Goal: Check status: Check status

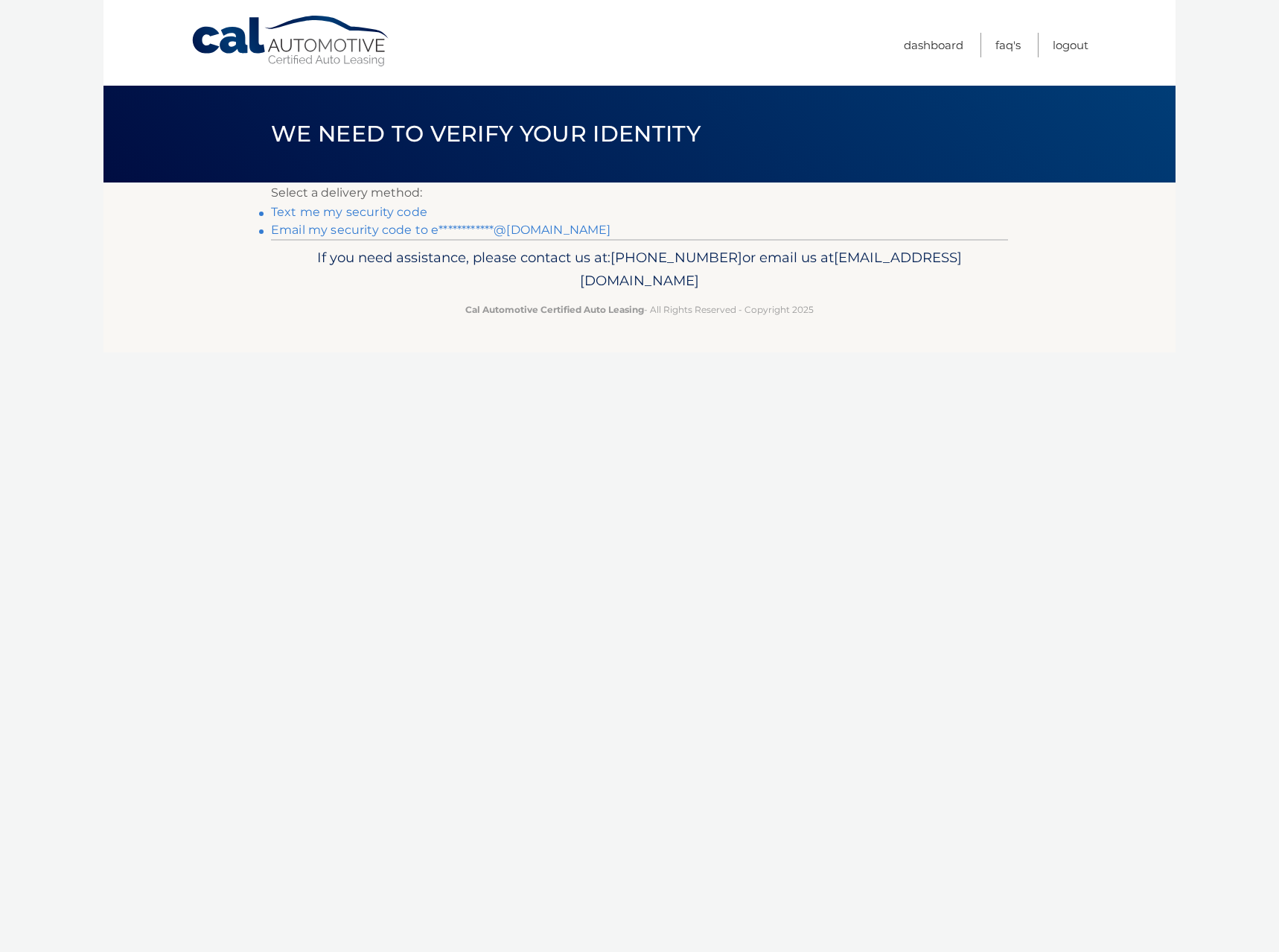
click at [384, 225] on link "**********" at bounding box center [440, 230] width 339 height 15
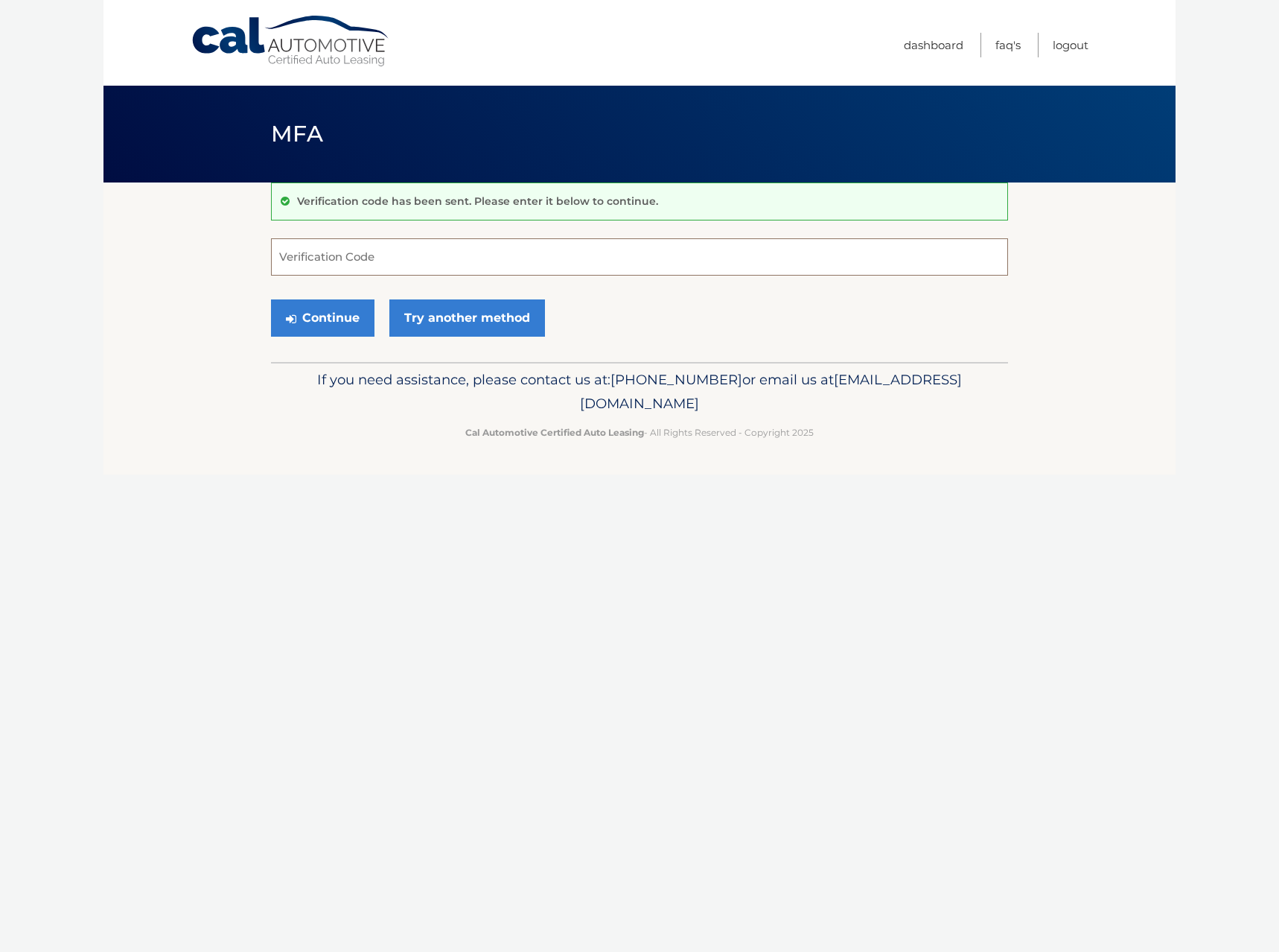
click at [476, 260] on input "Verification Code" at bounding box center [639, 257] width 737 height 37
paste input "487620"
type input "487620"
click at [334, 315] on button "Continue" at bounding box center [322, 318] width 103 height 37
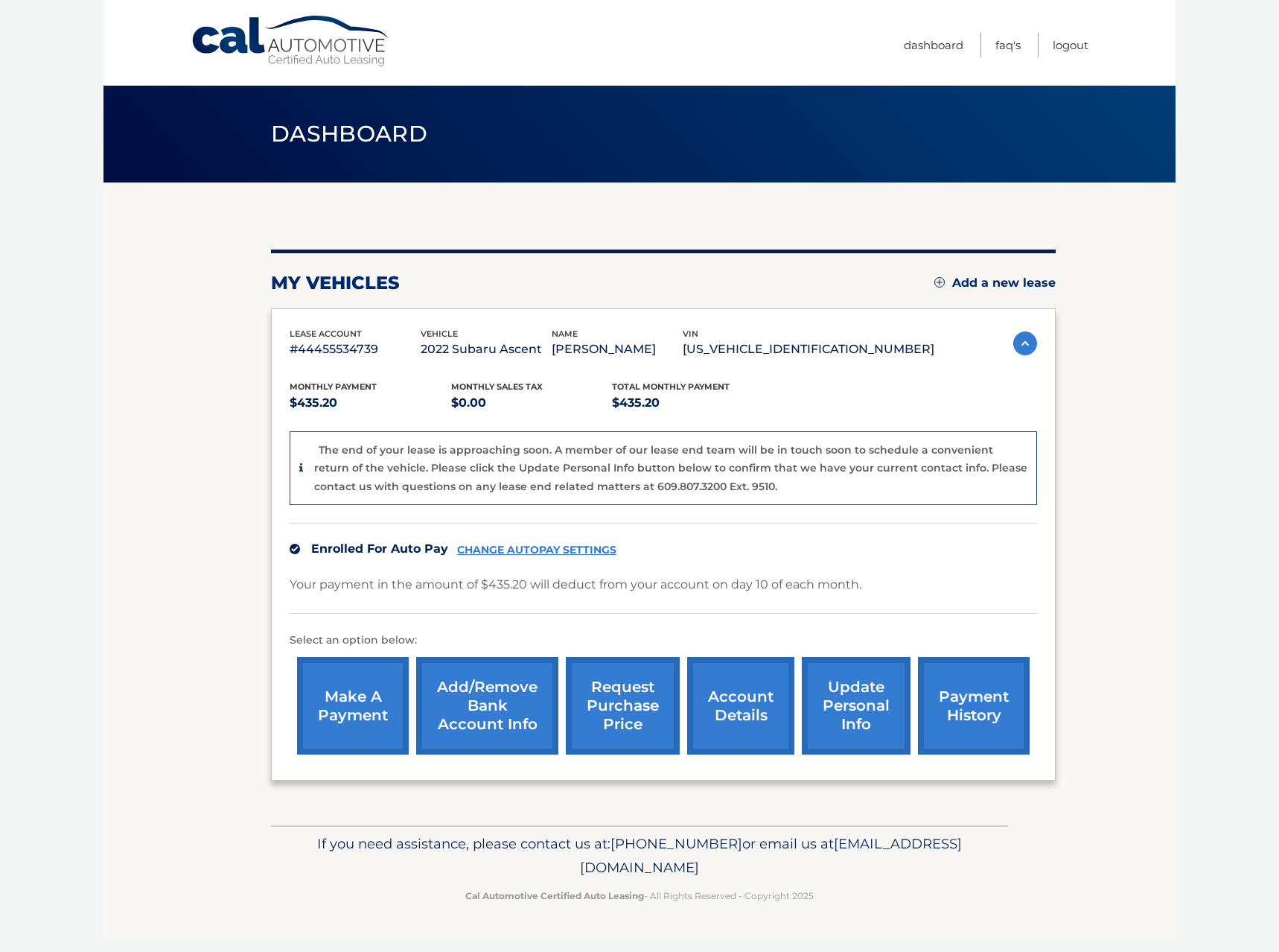
click at [642, 671] on link "request purchase price" at bounding box center [622, 705] width 114 height 98
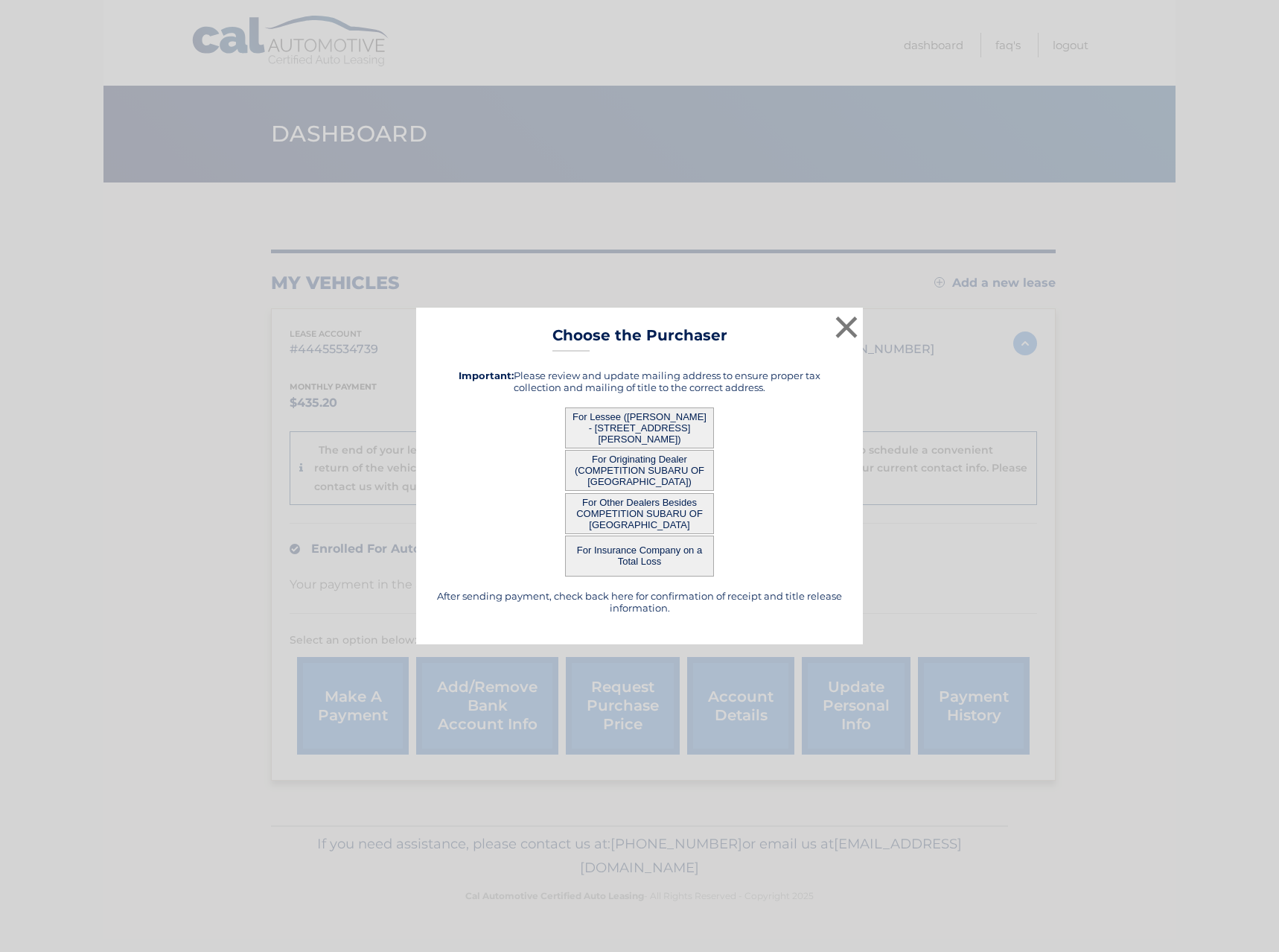
click at [646, 431] on button "For Lessee (ELIZA HAMMES - 11 ARLENE COURT, , HAUPPAUGE, NY 11788)" at bounding box center [639, 427] width 149 height 41
click at [608, 430] on button "For Lessee (ELIZA HAMMES - 11 ARLENE COURT, , HAUPPAUGE, NY 11788)" at bounding box center [639, 427] width 149 height 41
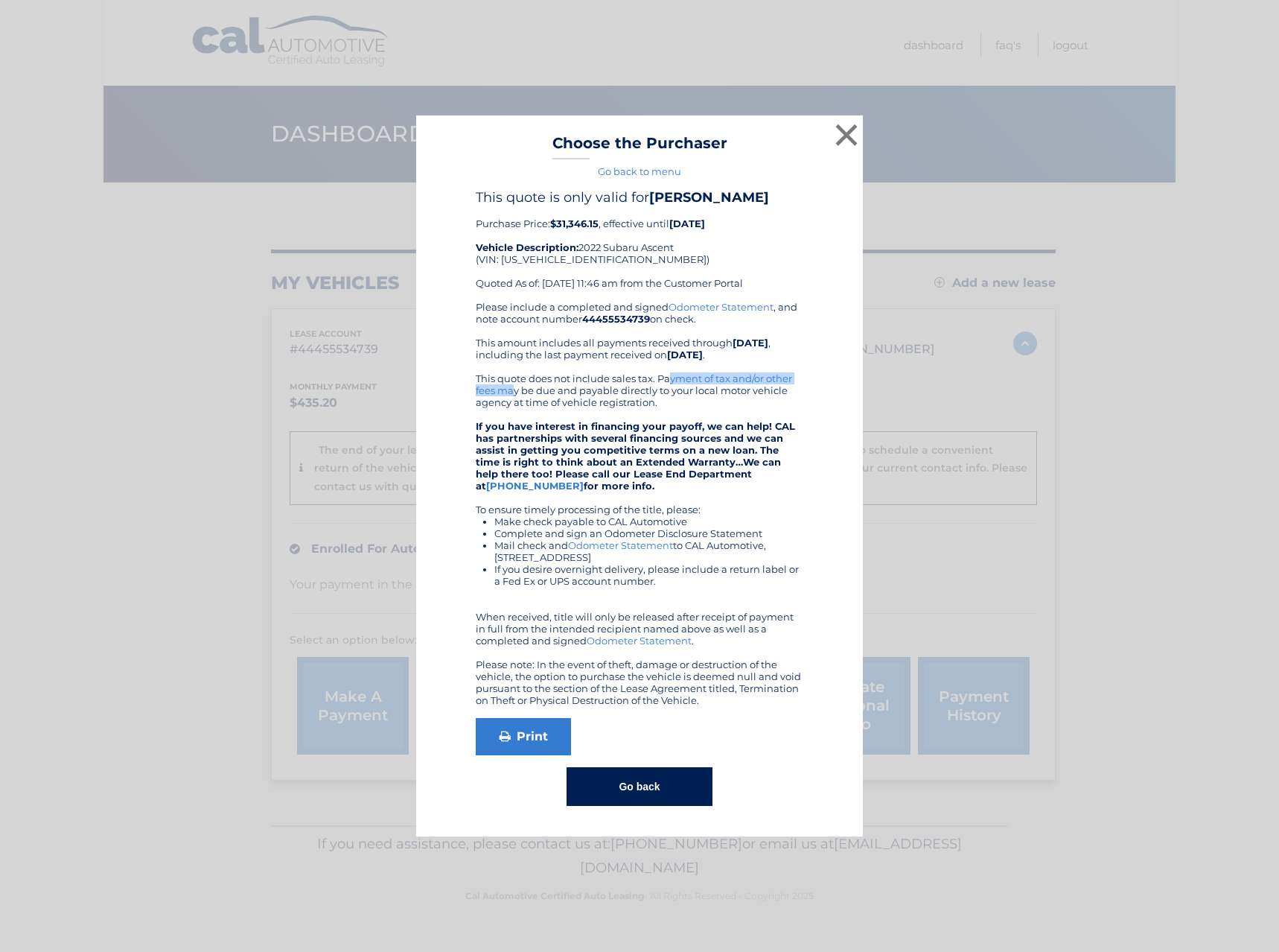
drag, startPoint x: 579, startPoint y: 380, endPoint x: 731, endPoint y: 378, distance: 152.0
click at [731, 378] on div "Please include a completed and signed Odometer Statement , and note account num…" at bounding box center [639, 503] width 327 height 405
click at [738, 378] on div "Please include a completed and signed Odometer Statement , and note account num…" at bounding box center [639, 503] width 327 height 405
click at [842, 131] on button "×" at bounding box center [846, 135] width 30 height 30
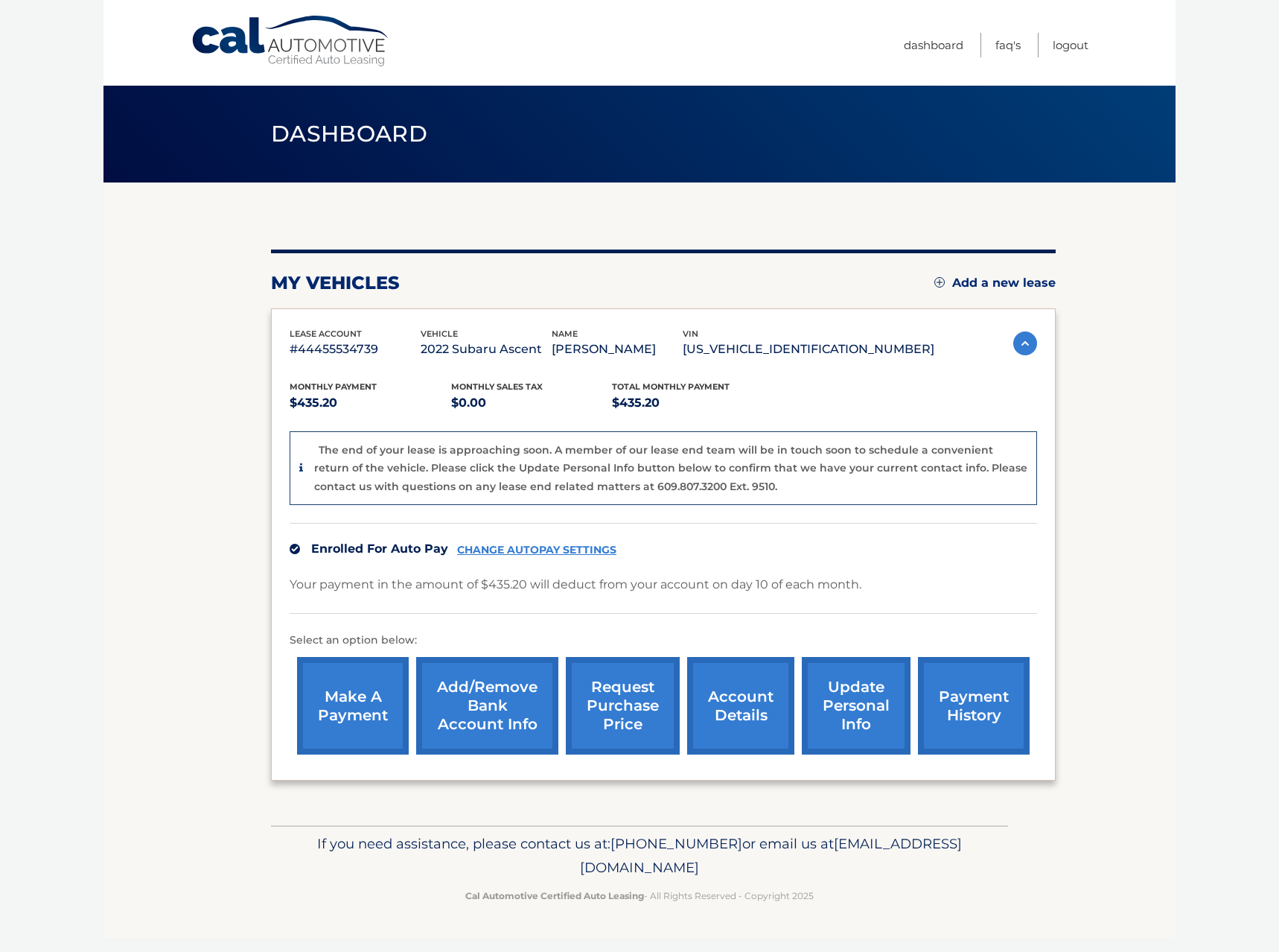
click at [716, 705] on link "account details" at bounding box center [741, 705] width 107 height 98
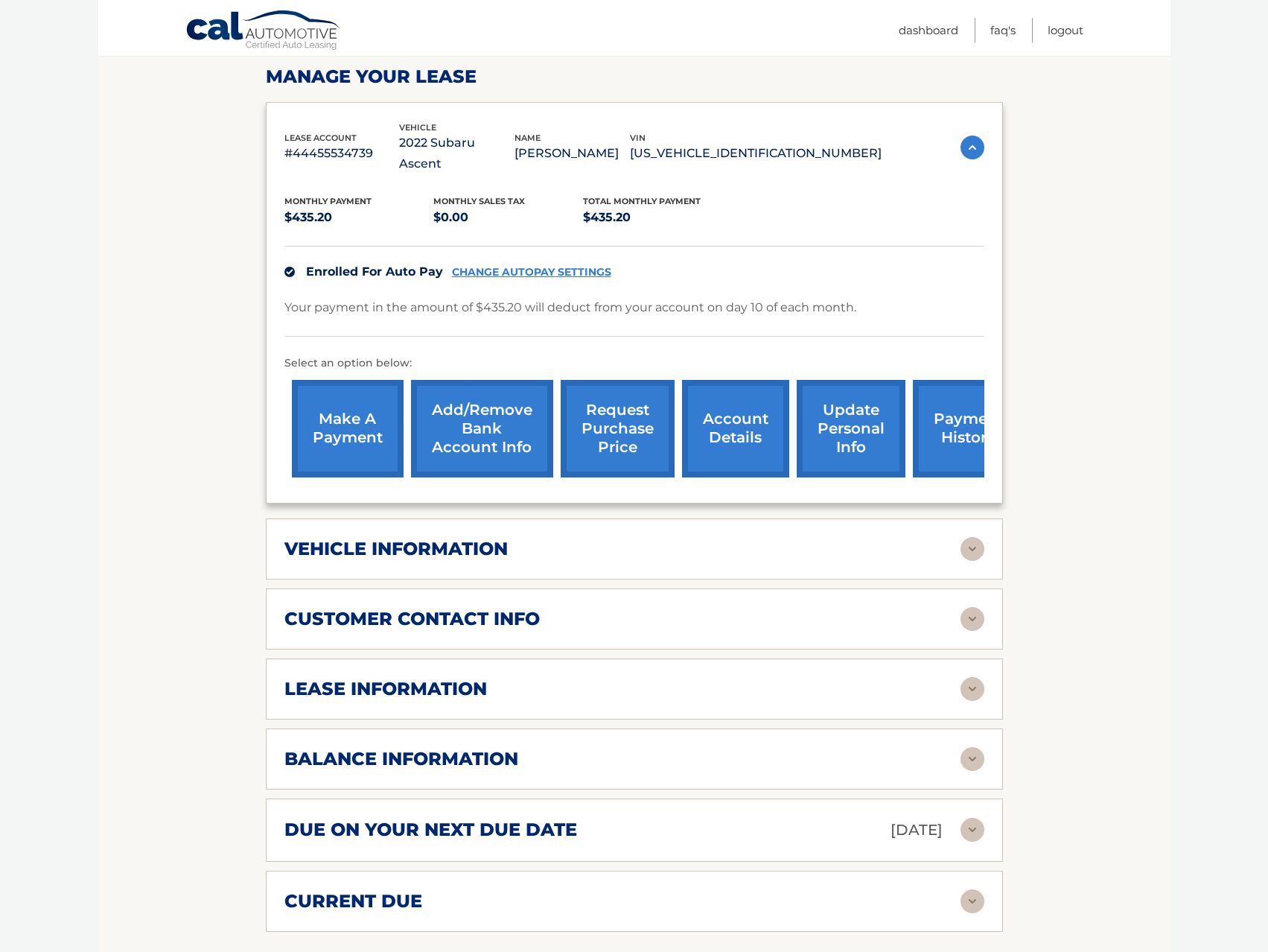
scroll to position [149, 0]
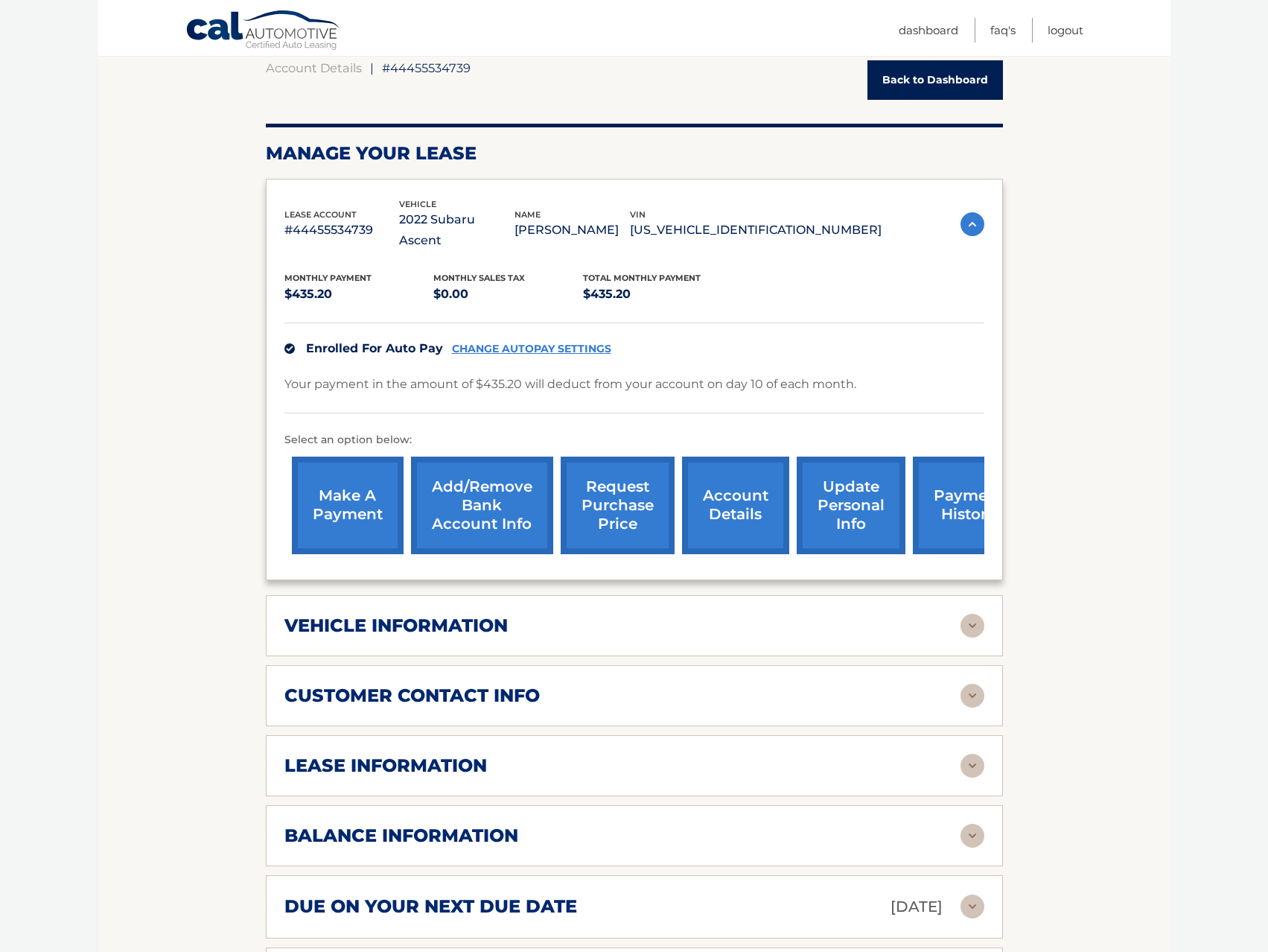
click at [987, 613] on div "vehicle information vehicle Year 2022 vehicle make Subaru vehicle model Ascent …" at bounding box center [634, 626] width 738 height 61
click at [970, 613] on img at bounding box center [973, 626] width 24 height 24
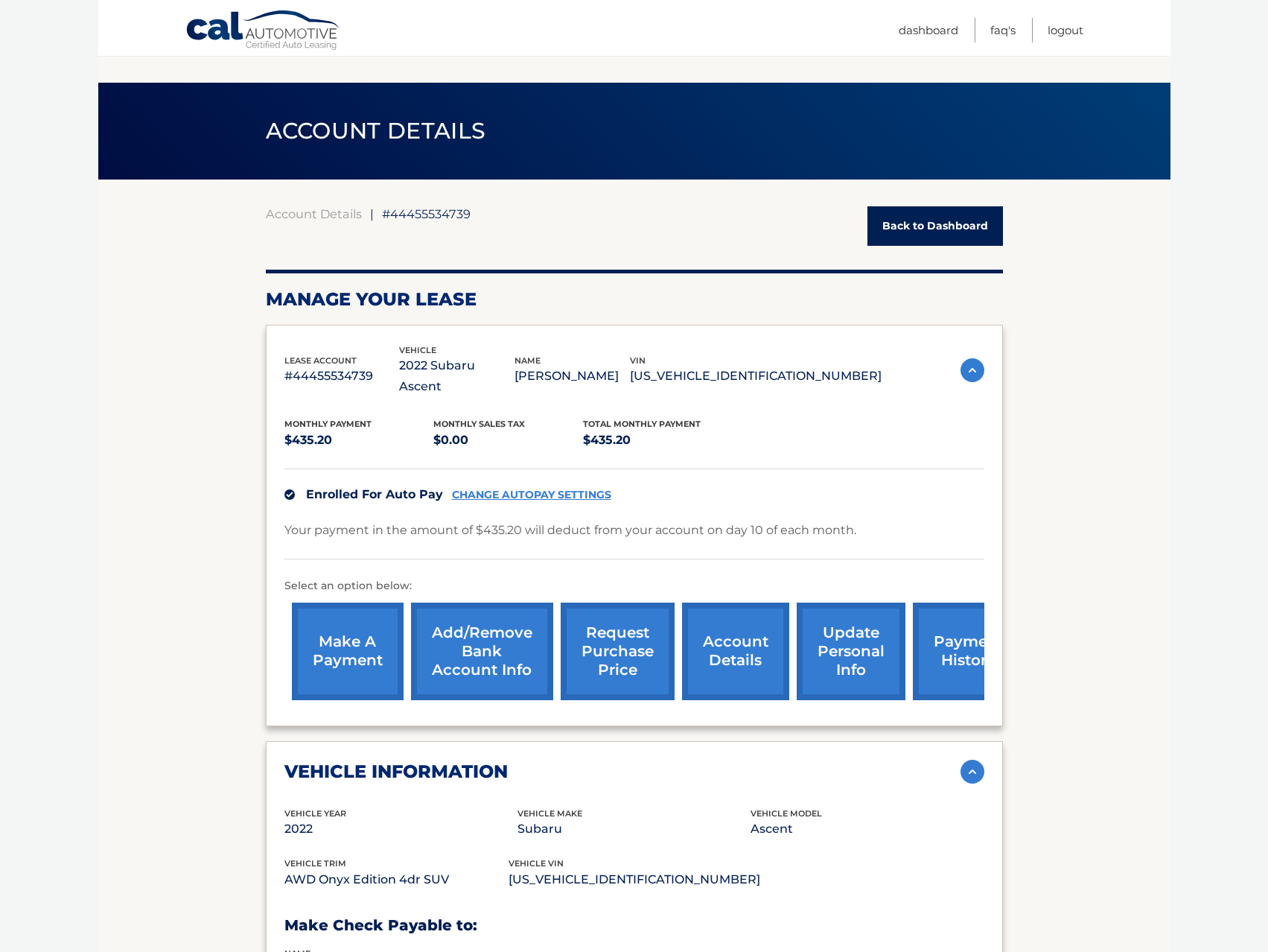
scroll to position [0, 0]
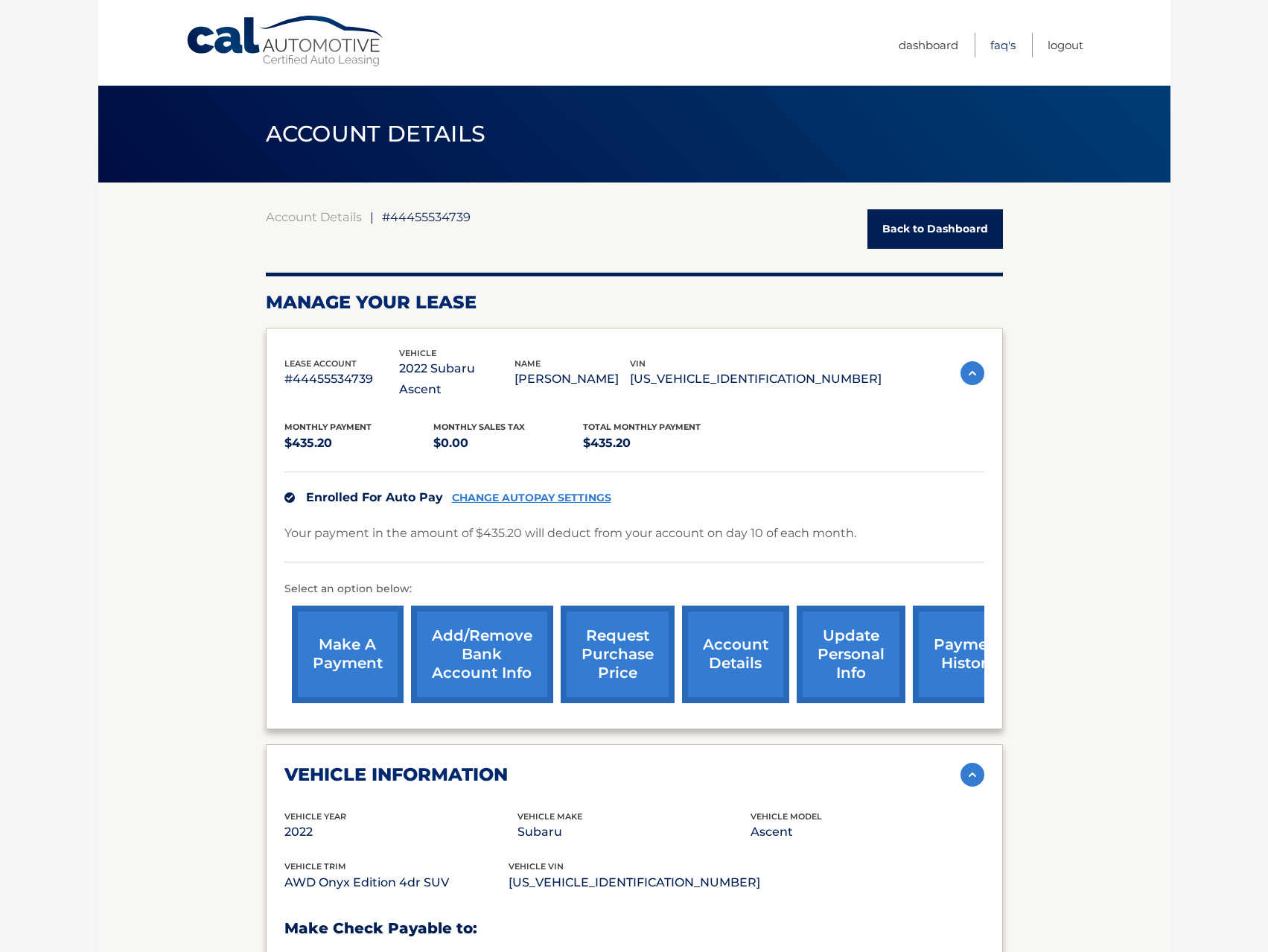
click at [1005, 44] on link "FAQ's" at bounding box center [1003, 45] width 25 height 24
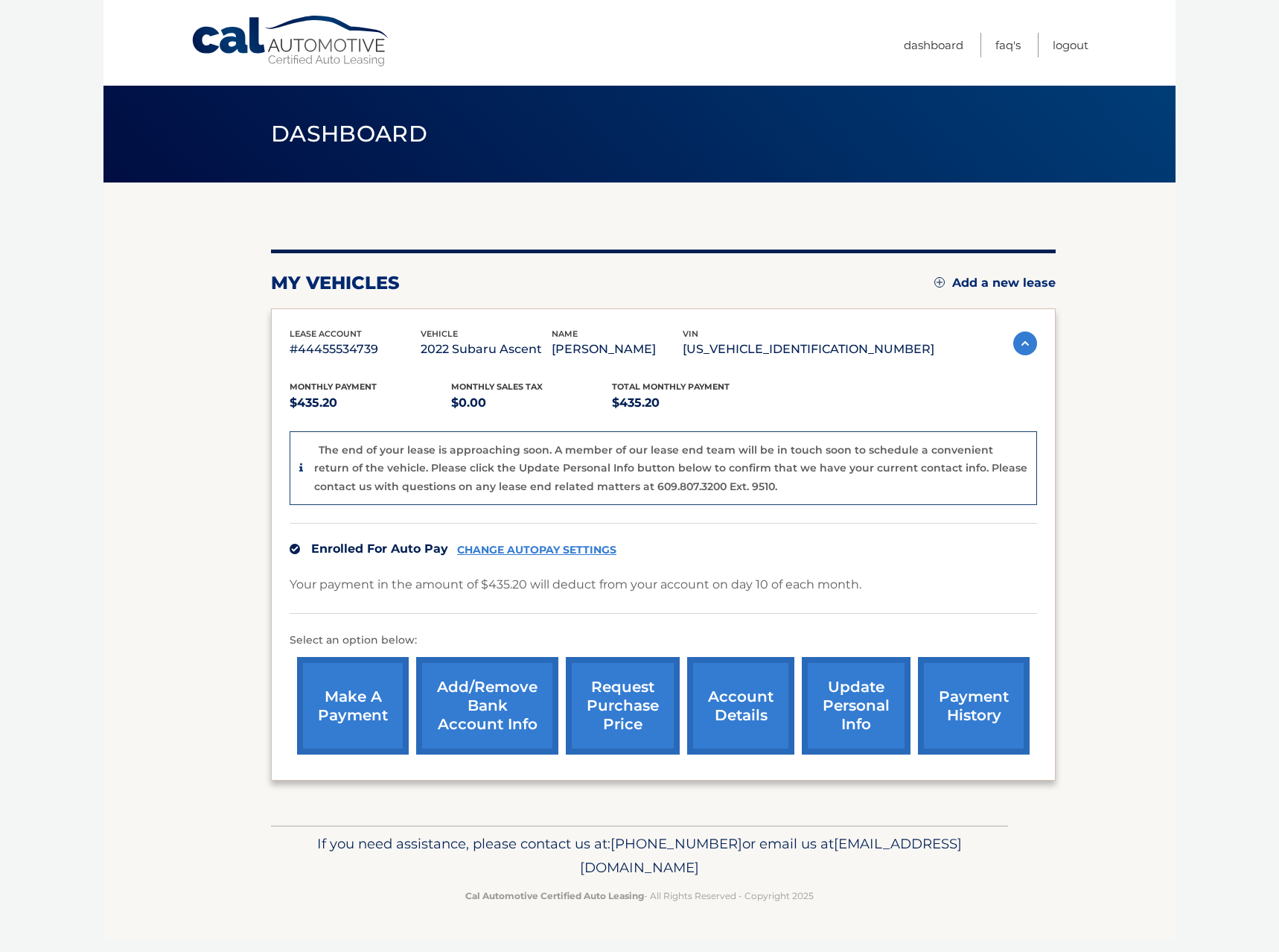
click at [363, 354] on p "#44455534739" at bounding box center [355, 349] width 131 height 21
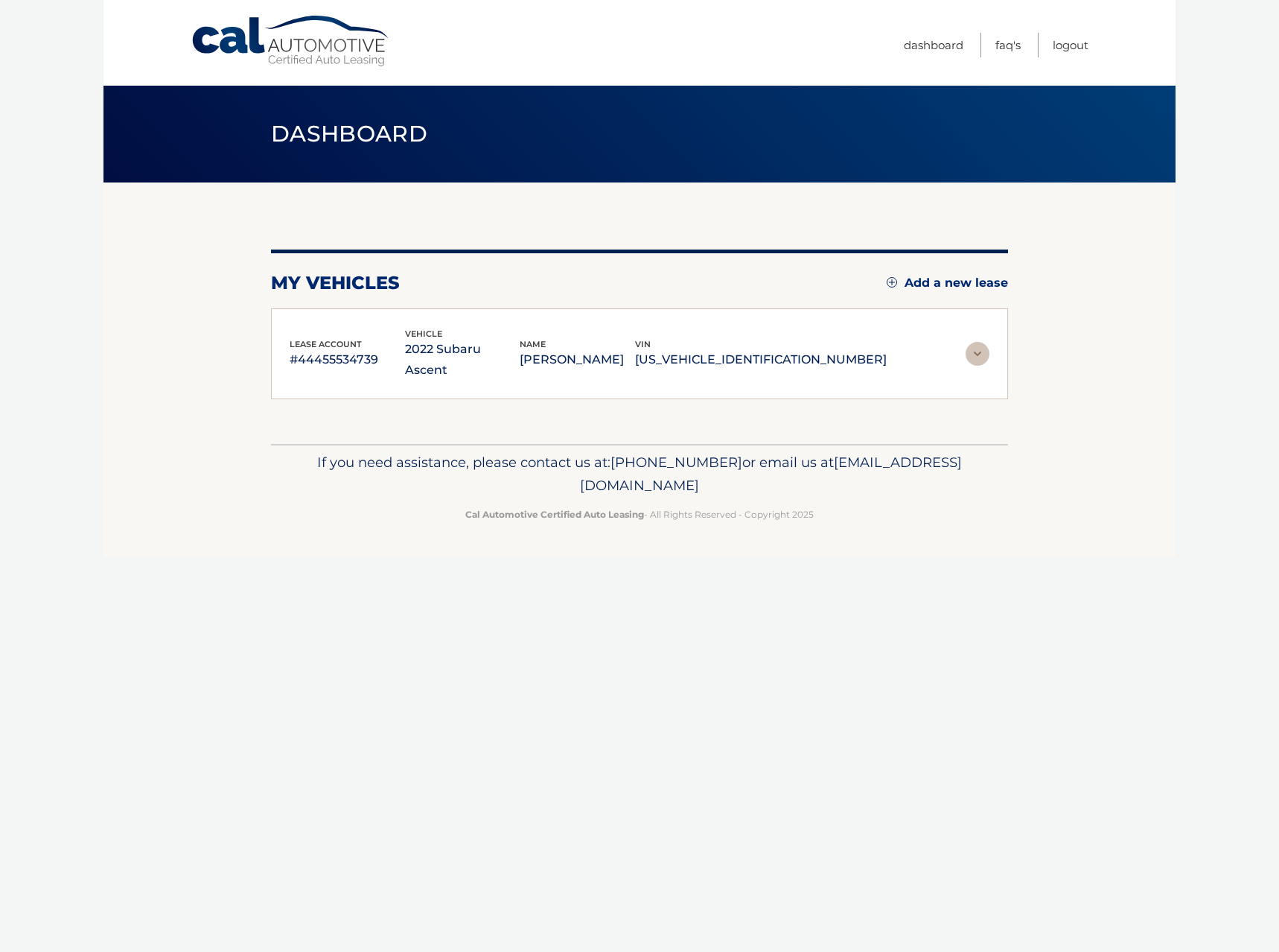
click at [973, 342] on img at bounding box center [978, 354] width 24 height 24
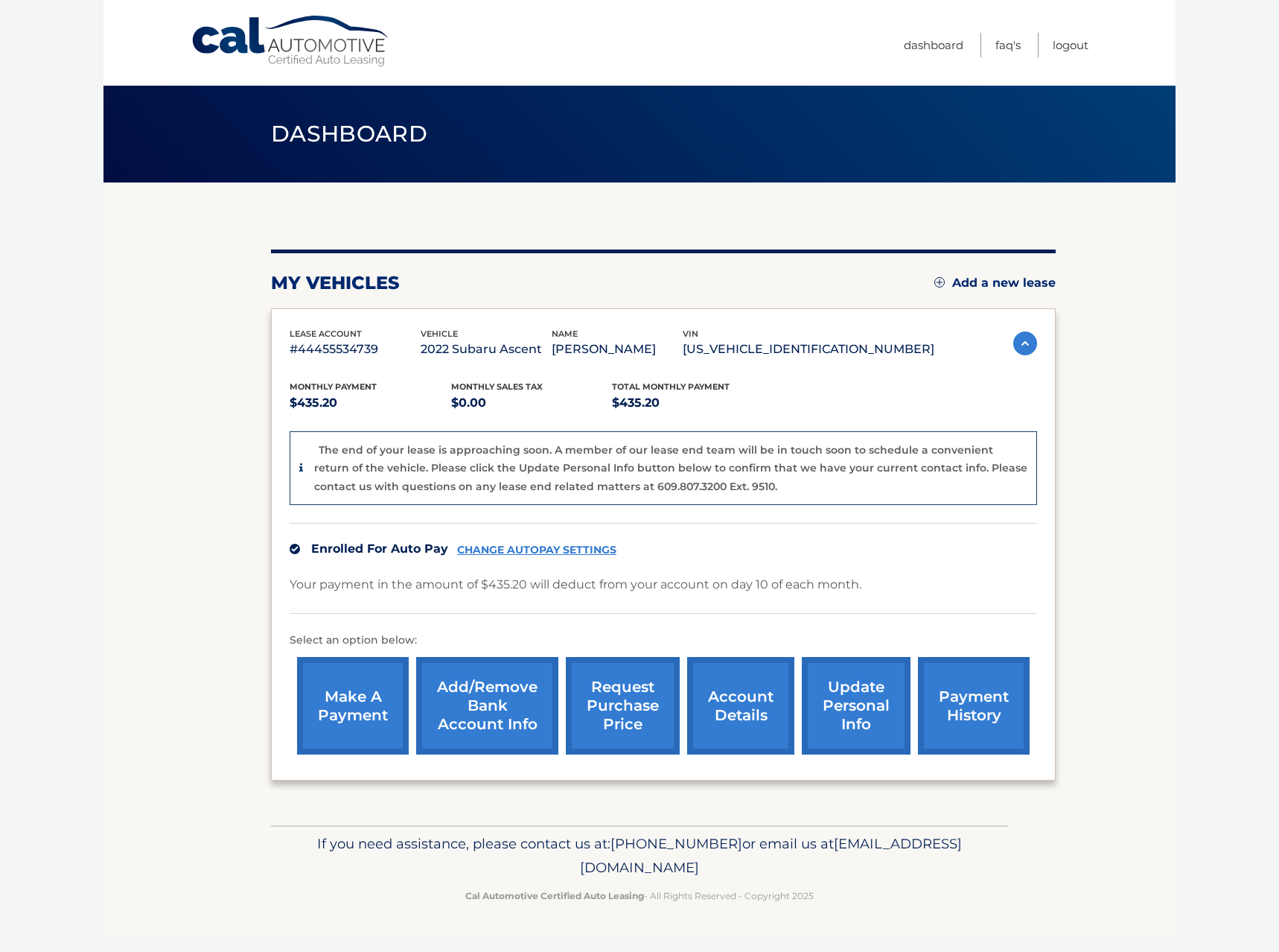
click at [730, 702] on link "account details" at bounding box center [741, 705] width 107 height 98
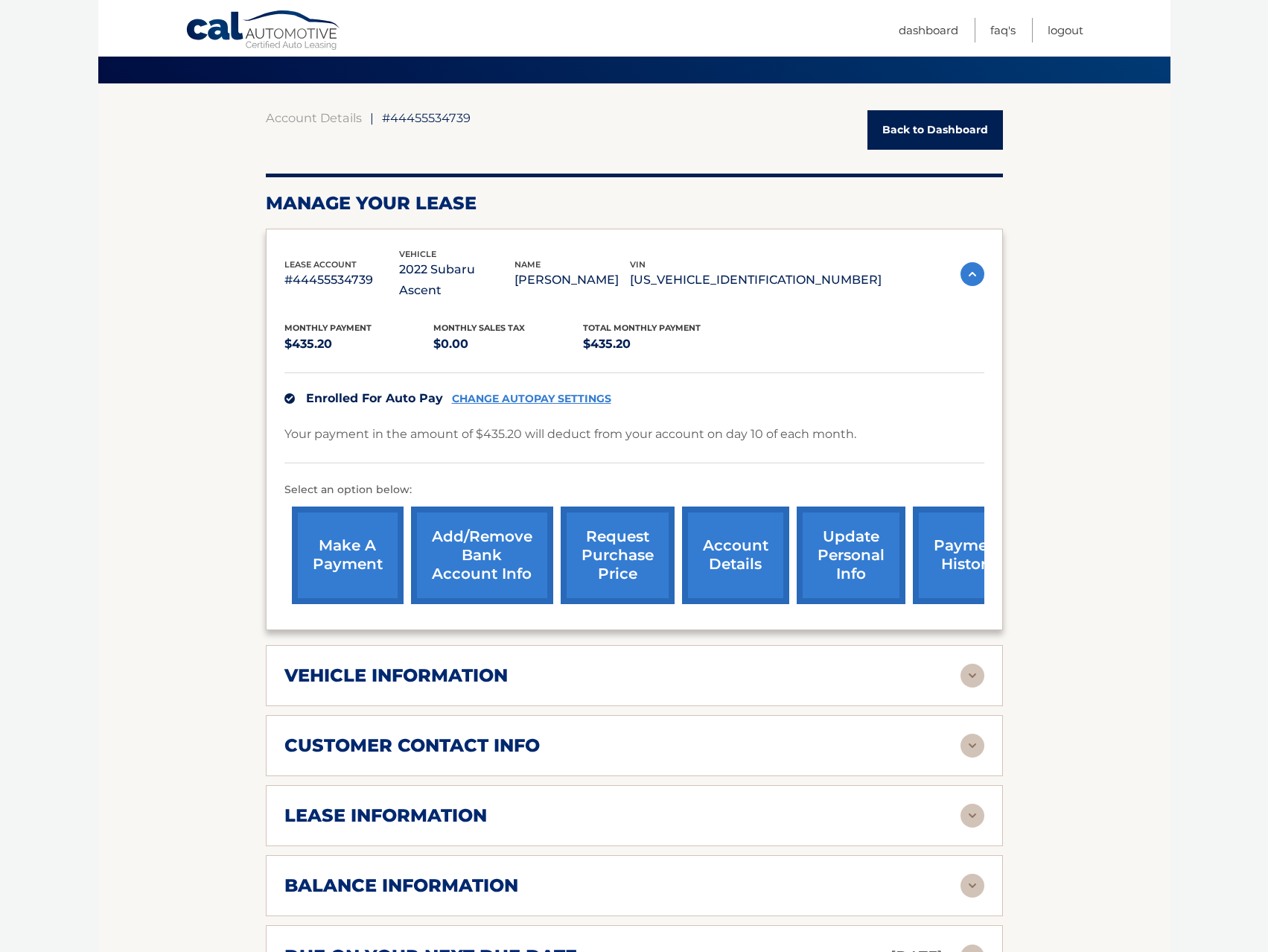
scroll to position [149, 0]
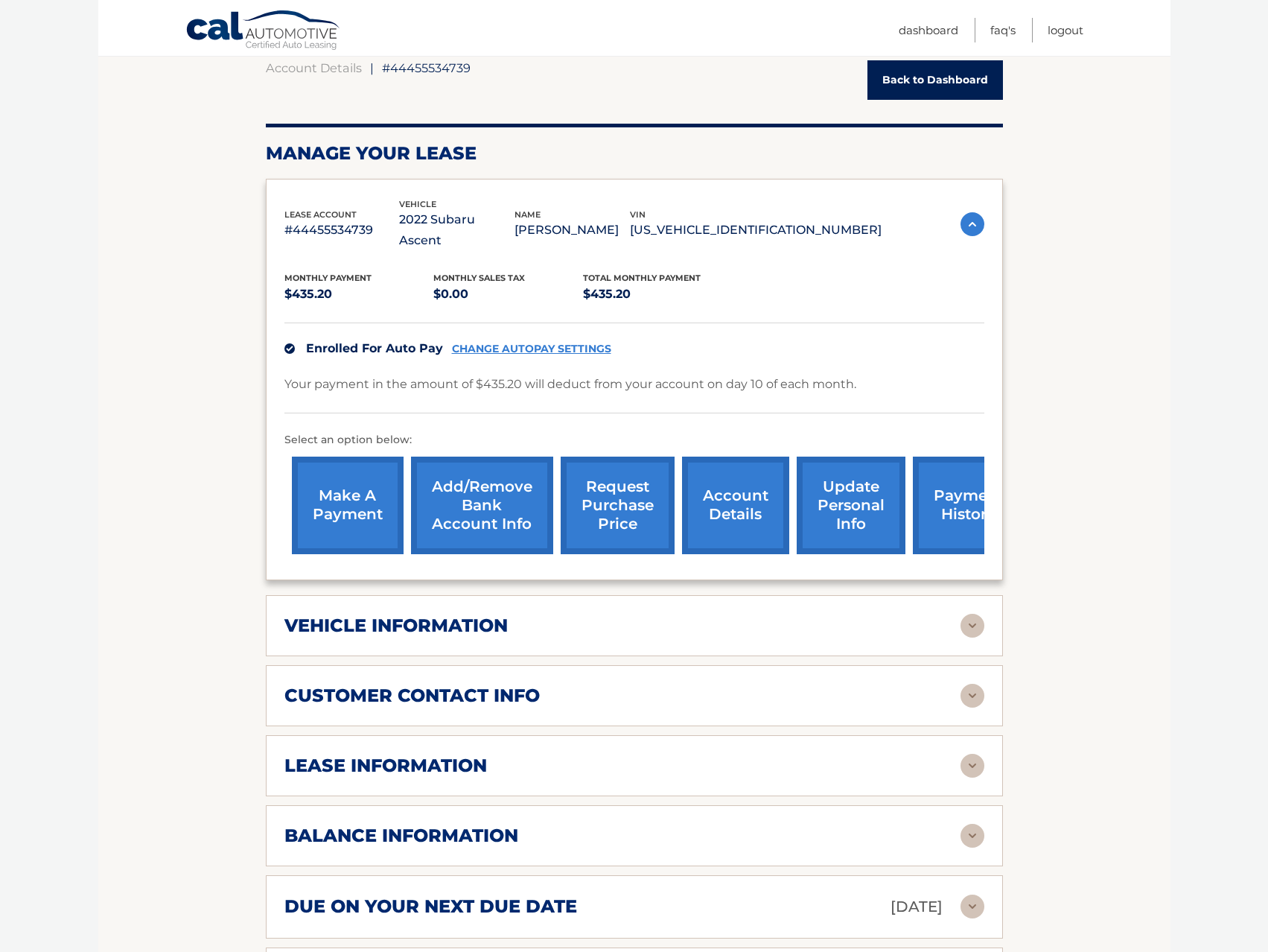
click at [979, 754] on img at bounding box center [973, 766] width 24 height 24
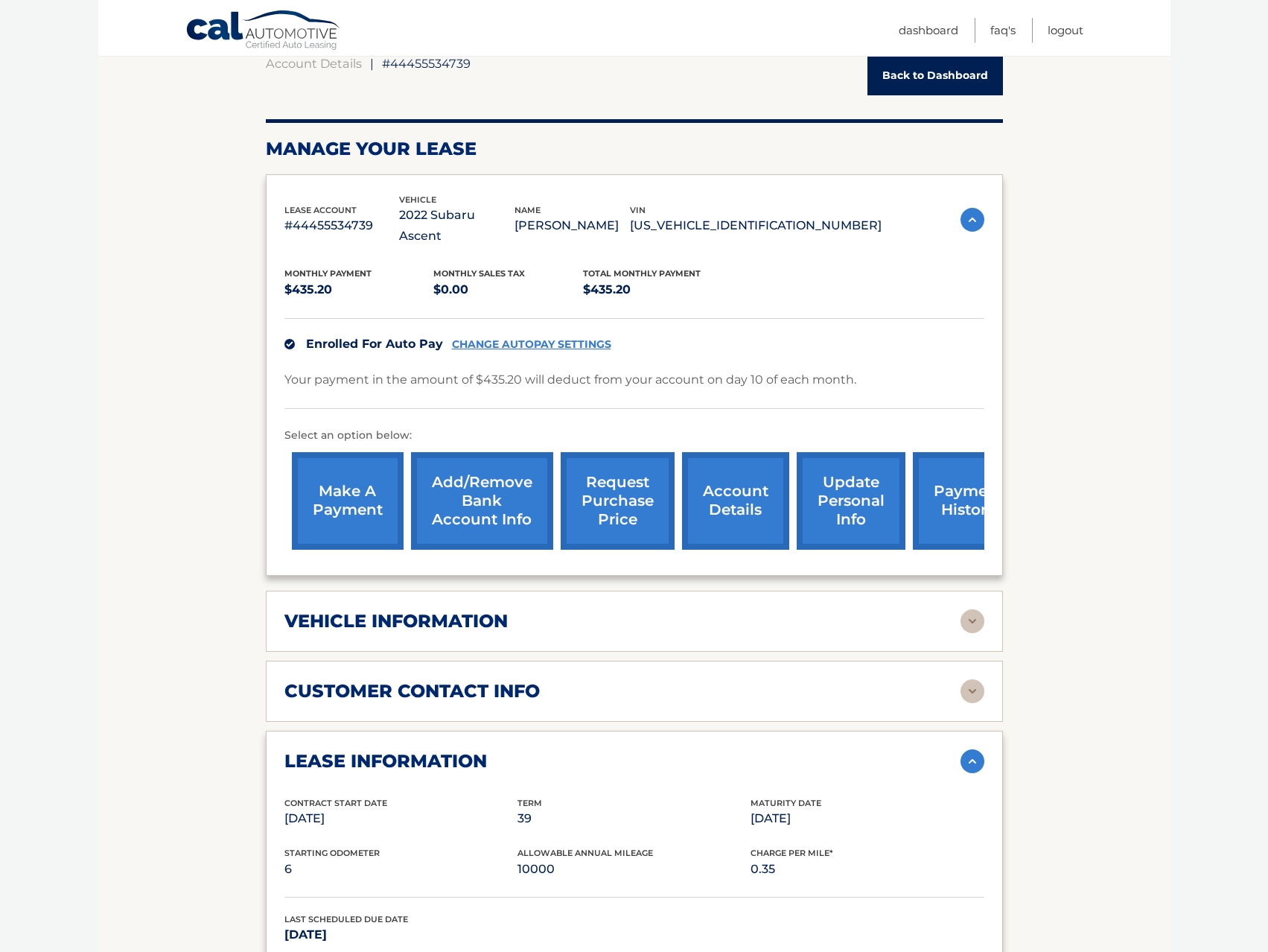
scroll to position [152, 0]
click at [310, 216] on p "#44455534739" at bounding box center [342, 227] width 115 height 21
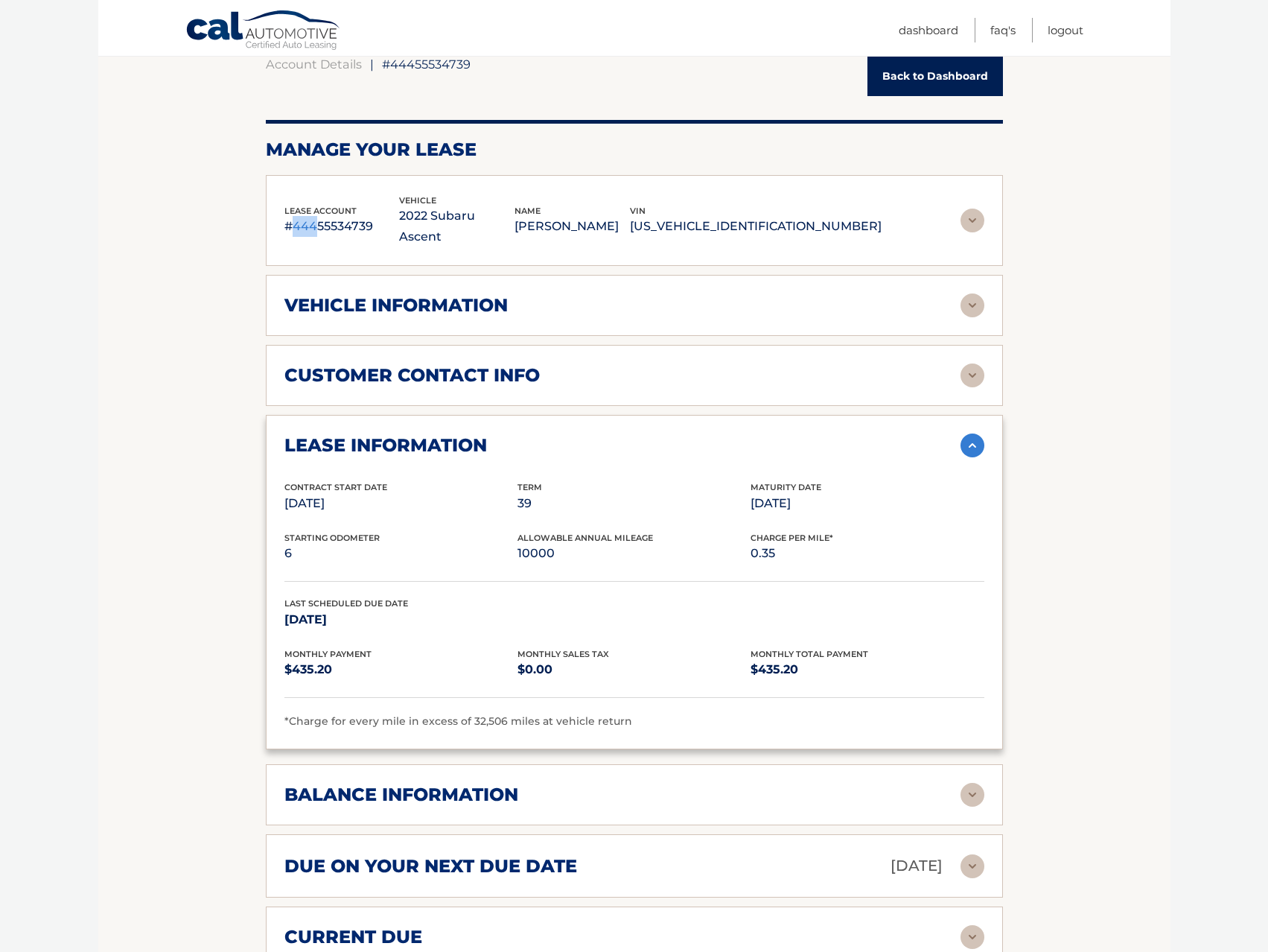
drag, startPoint x: 293, startPoint y: 214, endPoint x: 314, endPoint y: 210, distance: 21.4
click at [314, 216] on p "#44455534739" at bounding box center [342, 227] width 115 height 21
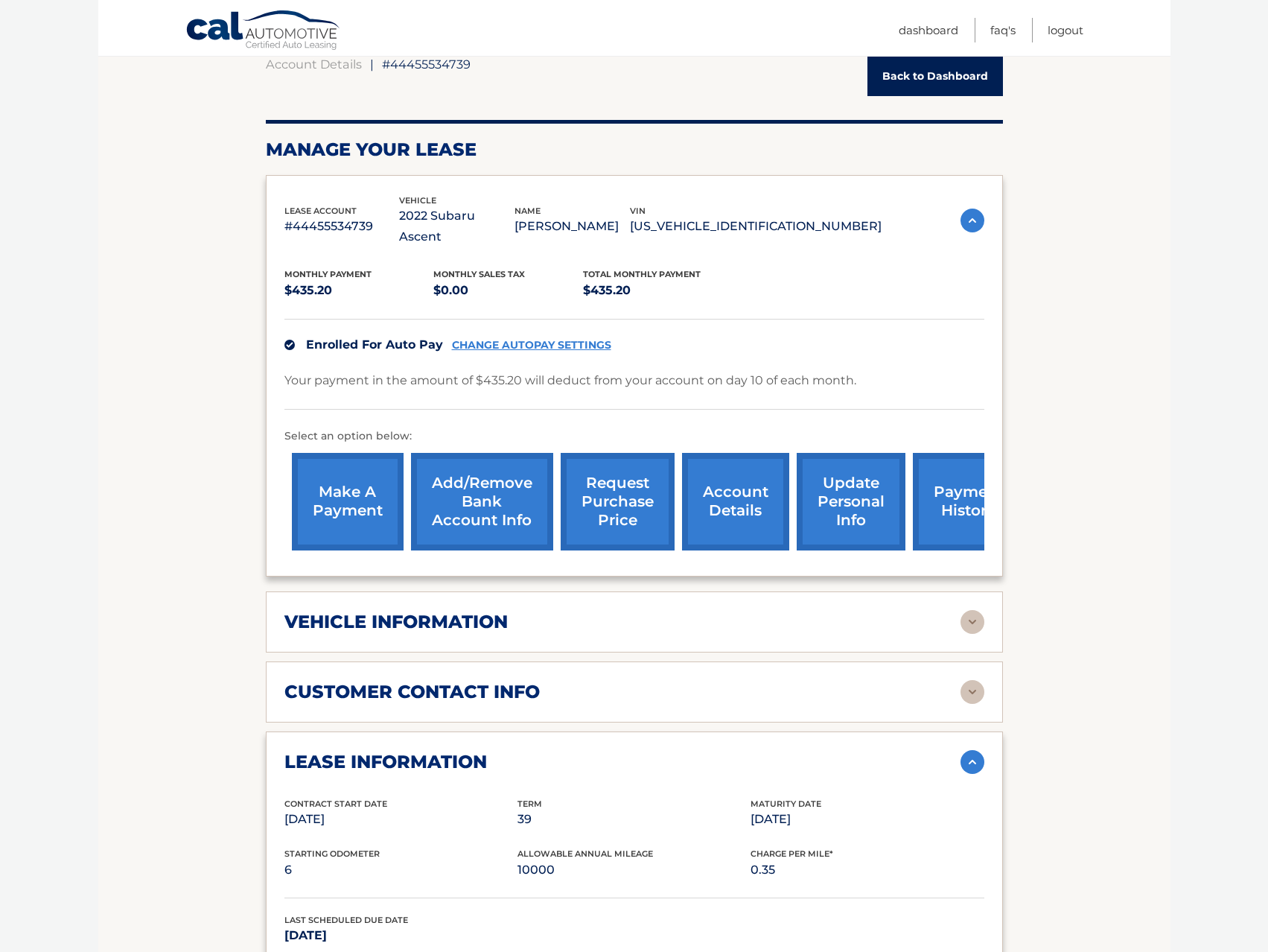
click at [334, 216] on p "#44455534739" at bounding box center [342, 227] width 115 height 21
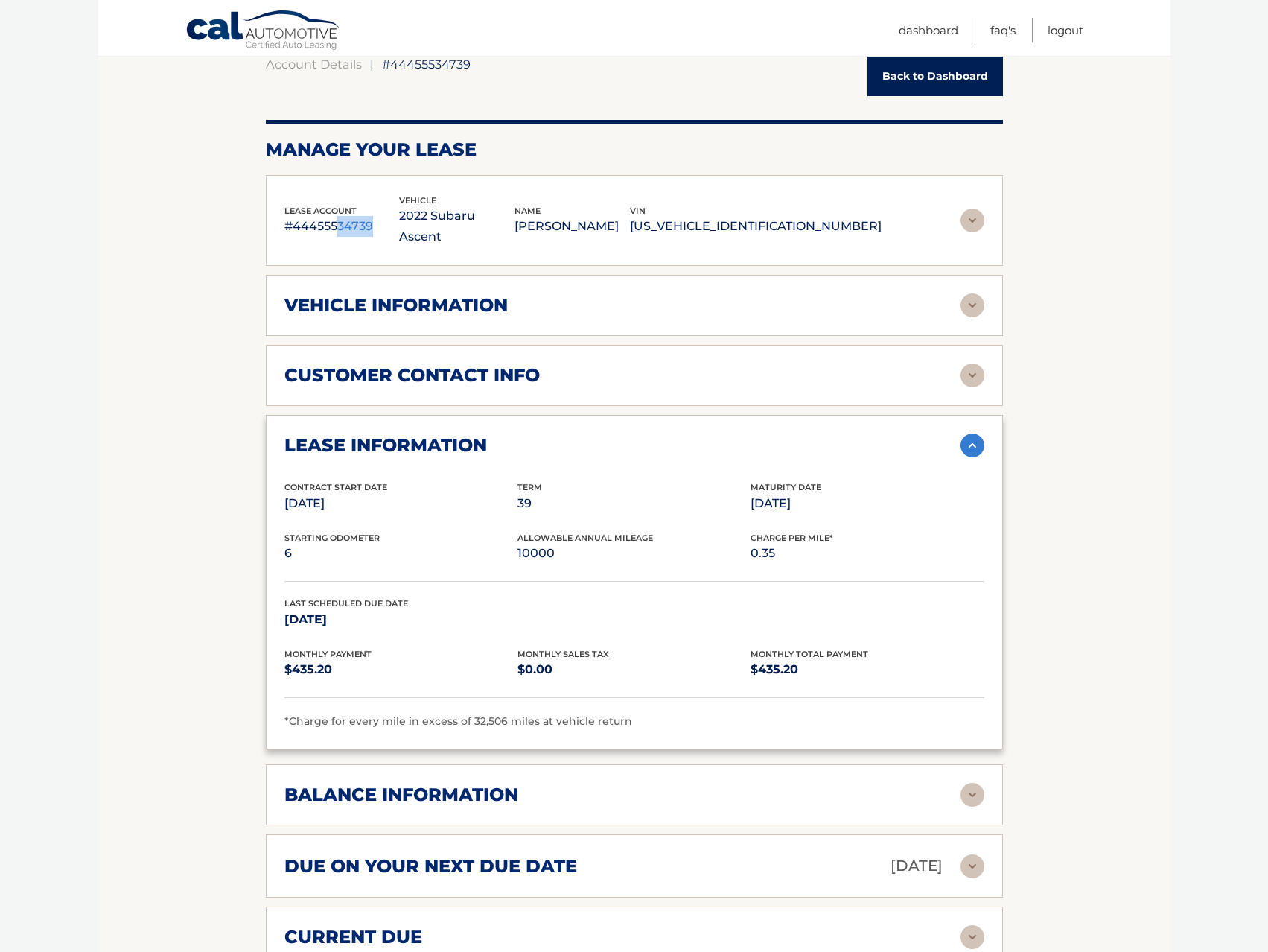
drag, startPoint x: 338, startPoint y: 216, endPoint x: 375, endPoint y: 217, distance: 37.0
click at [375, 217] on p "#44455534739" at bounding box center [342, 227] width 115 height 21
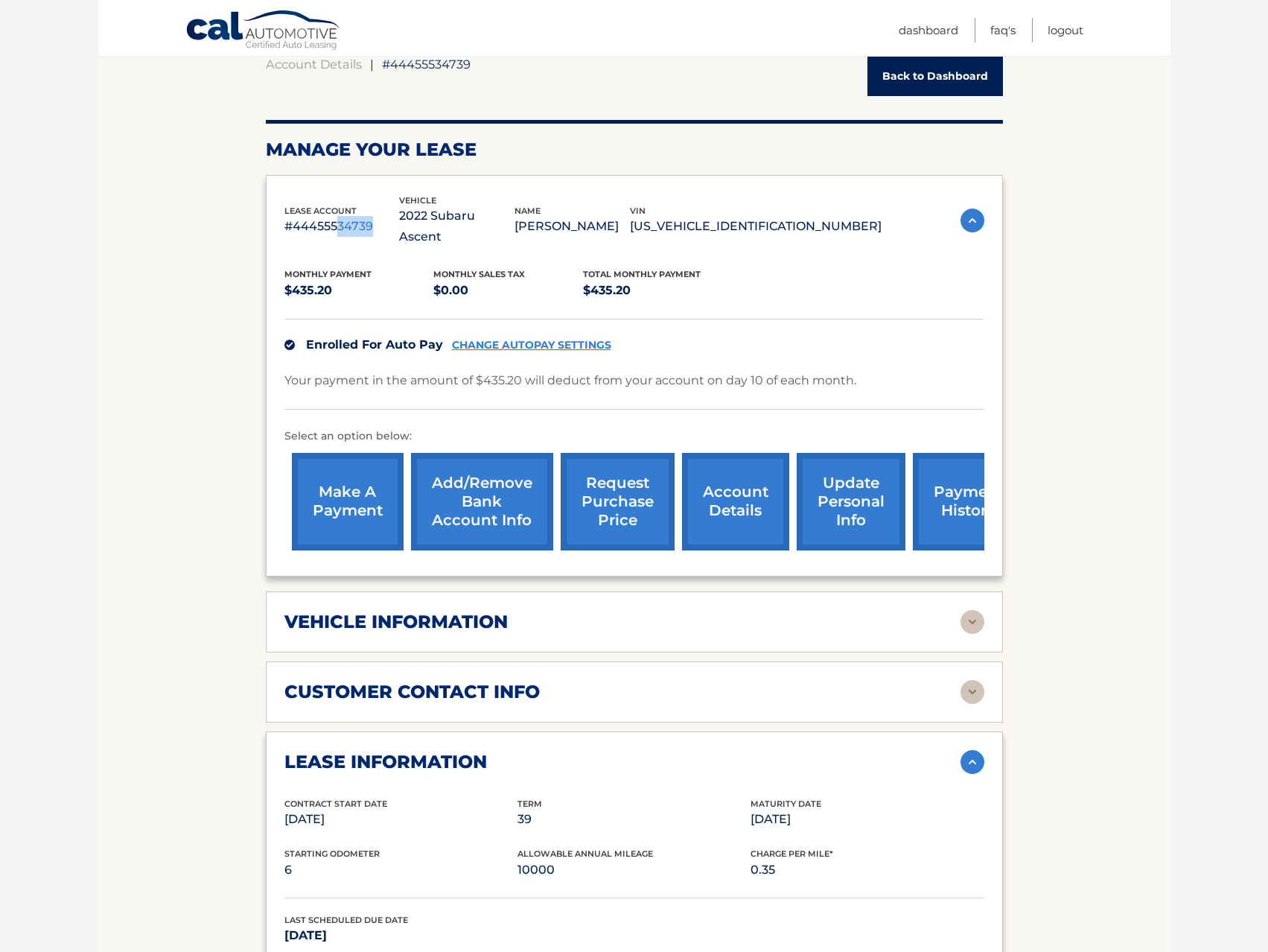
drag, startPoint x: 682, startPoint y: 218, endPoint x: 566, endPoint y: 214, distance: 116.1
click at [566, 214] on div "lease account #44455534739 vehicle 2022 Subaru Ascent name ELIZA HAMMES vin 4S4…" at bounding box center [583, 220] width 597 height 54
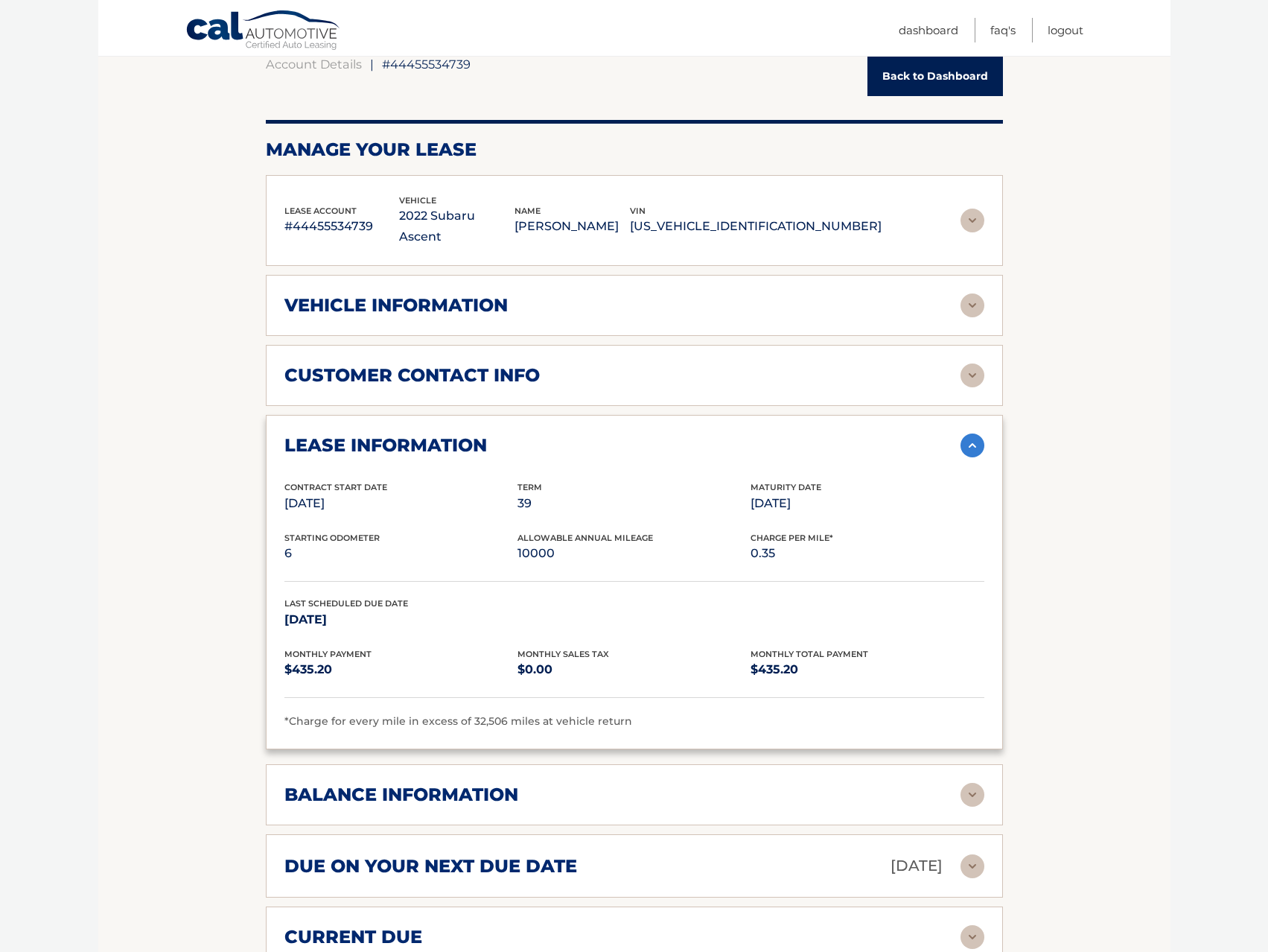
click at [1137, 241] on section "Account Details | #44455534739 Back to Dashboard Manage Your Lease lease accoun…" at bounding box center [634, 659] width 1072 height 1258
click at [971, 209] on img at bounding box center [973, 221] width 24 height 24
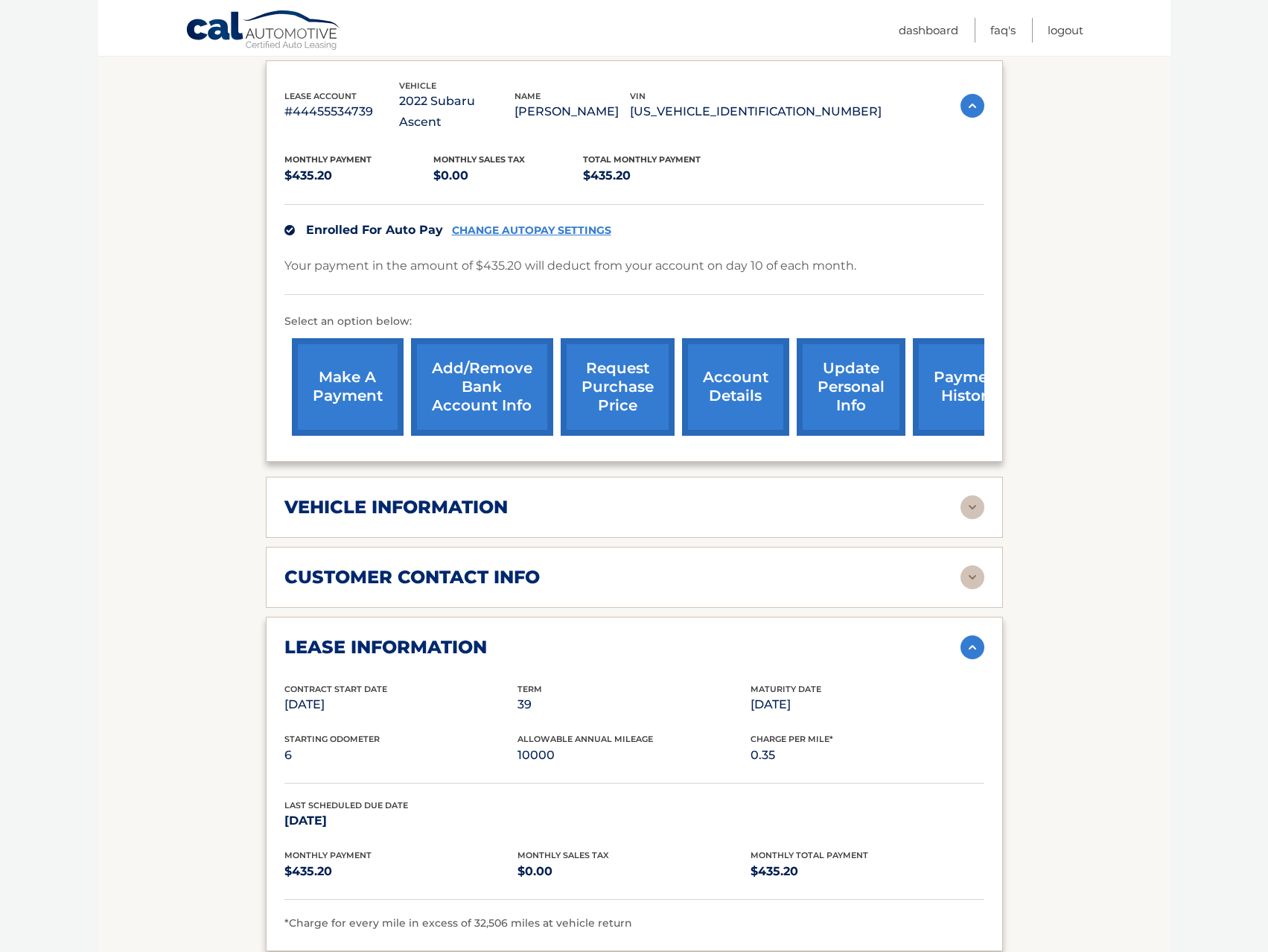
scroll to position [301, 0]
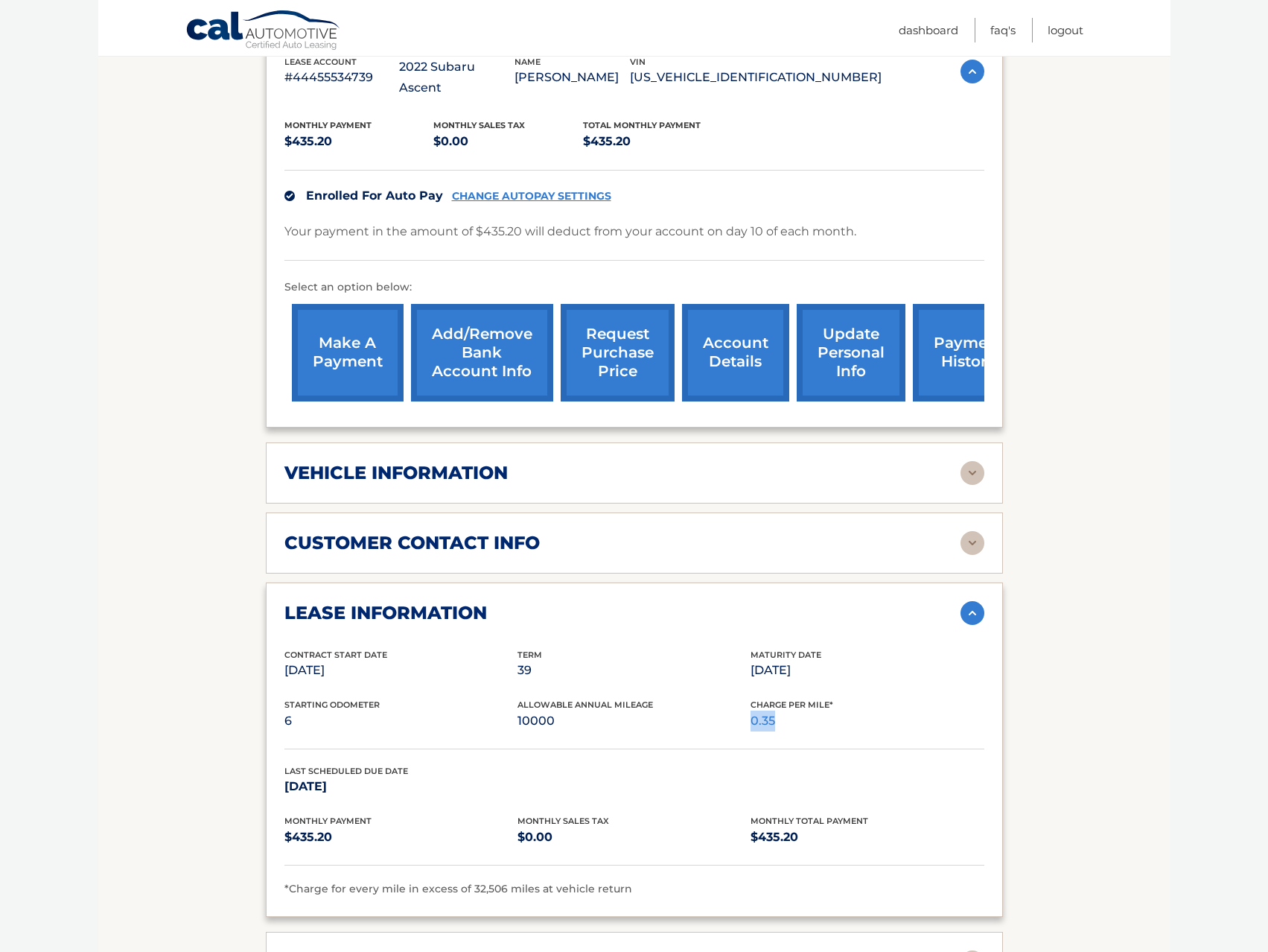
drag, startPoint x: 796, startPoint y: 697, endPoint x: 753, endPoint y: 696, distance: 43.0
click at [753, 710] on p "0.35" at bounding box center [867, 721] width 233 height 21
click at [904, 710] on p "0.35" at bounding box center [867, 721] width 233 height 21
click at [925, 698] on div "Charge Per Mile* 0.35" at bounding box center [867, 715] width 233 height 34
